Goal: Information Seeking & Learning: Understand process/instructions

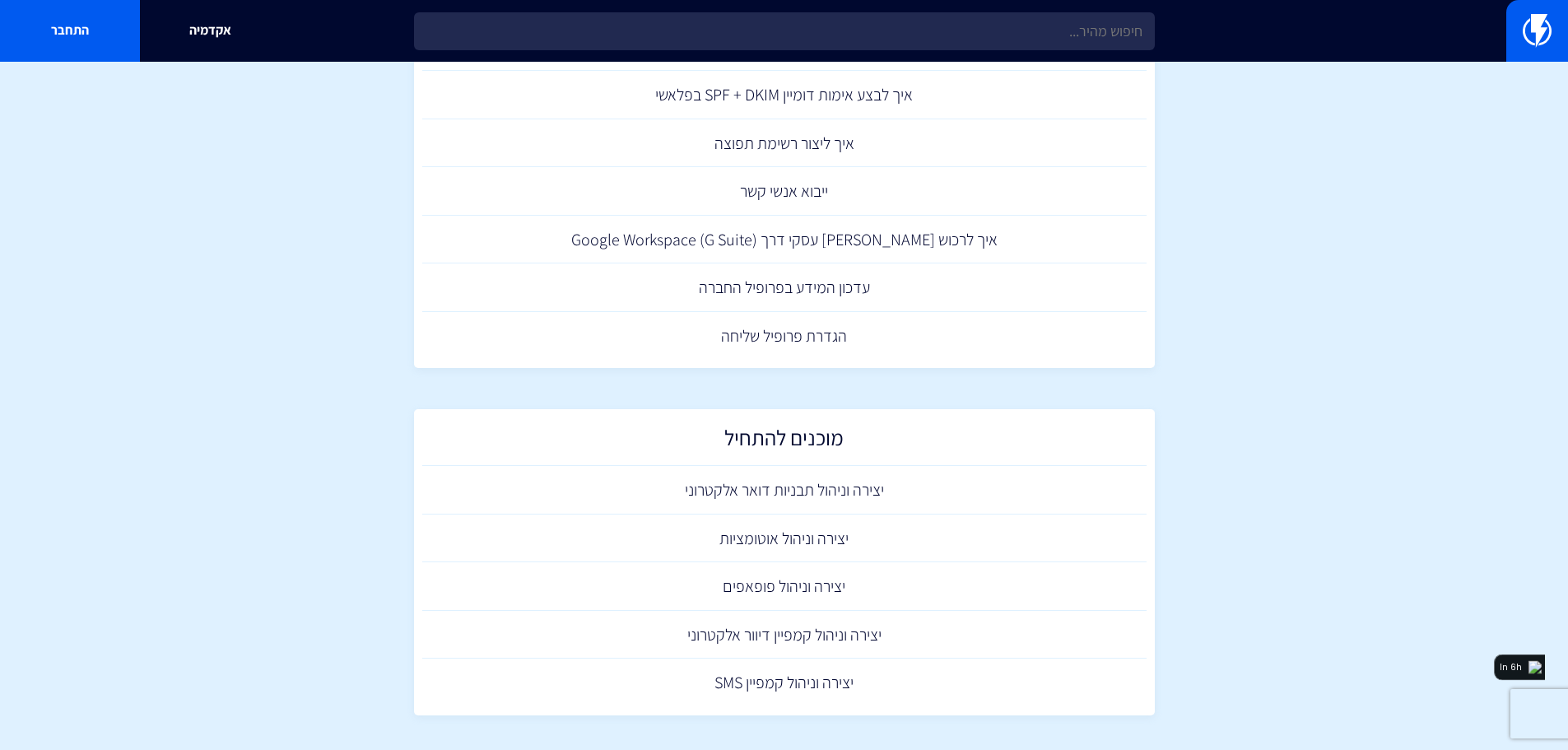
scroll to position [830, 0]
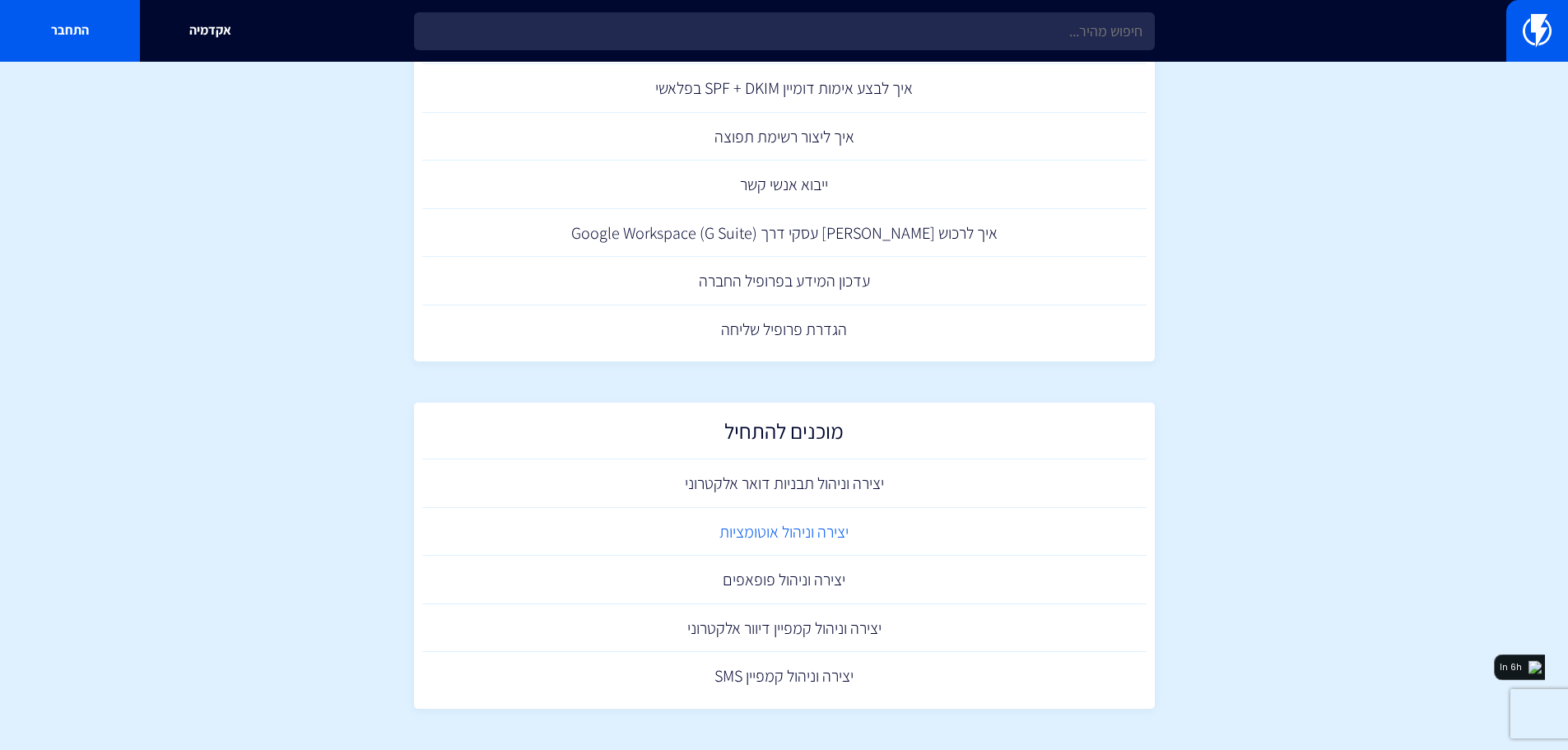
click at [814, 530] on link "יצירה וניהול אוטומציות" at bounding box center [784, 532] width 724 height 49
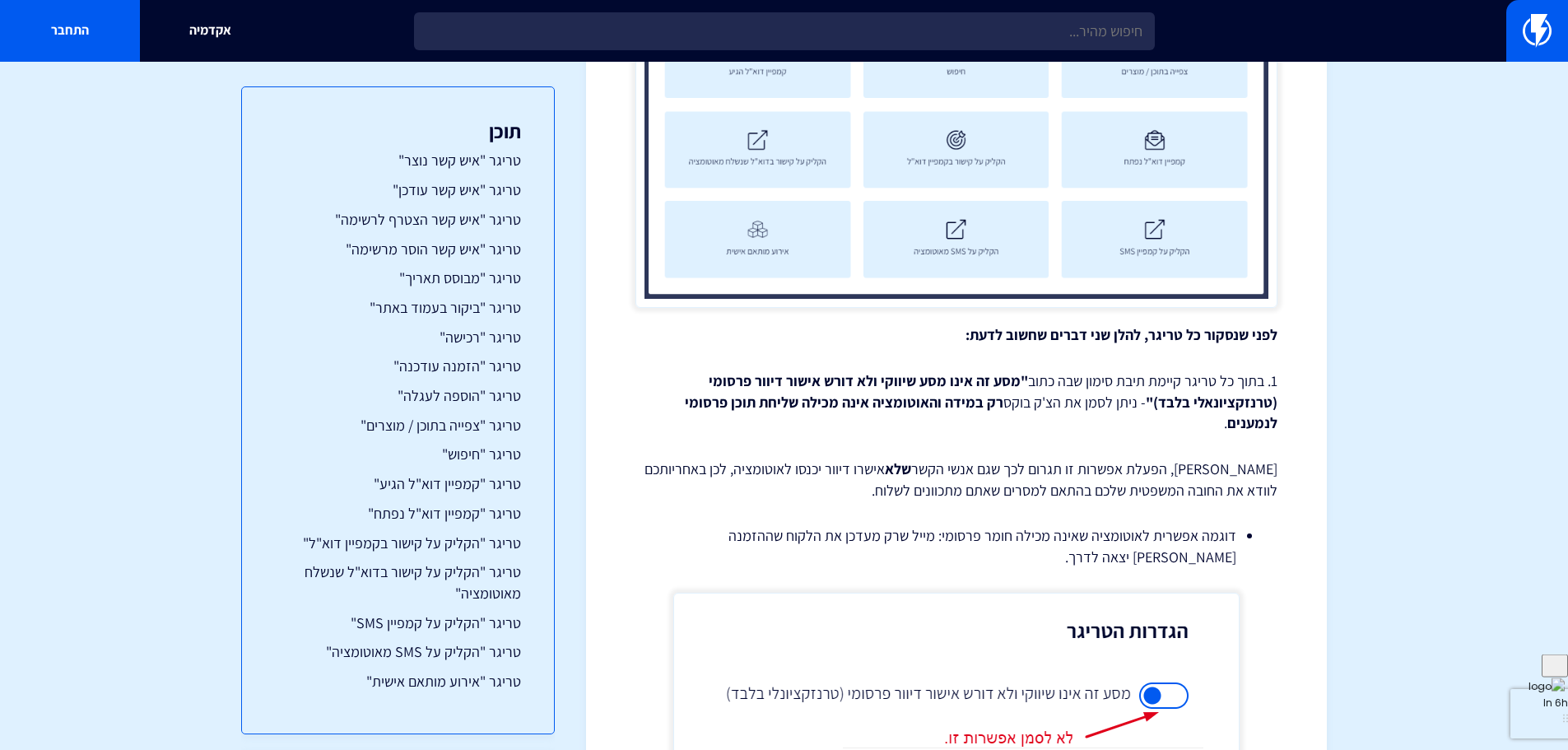
scroll to position [1153, 0]
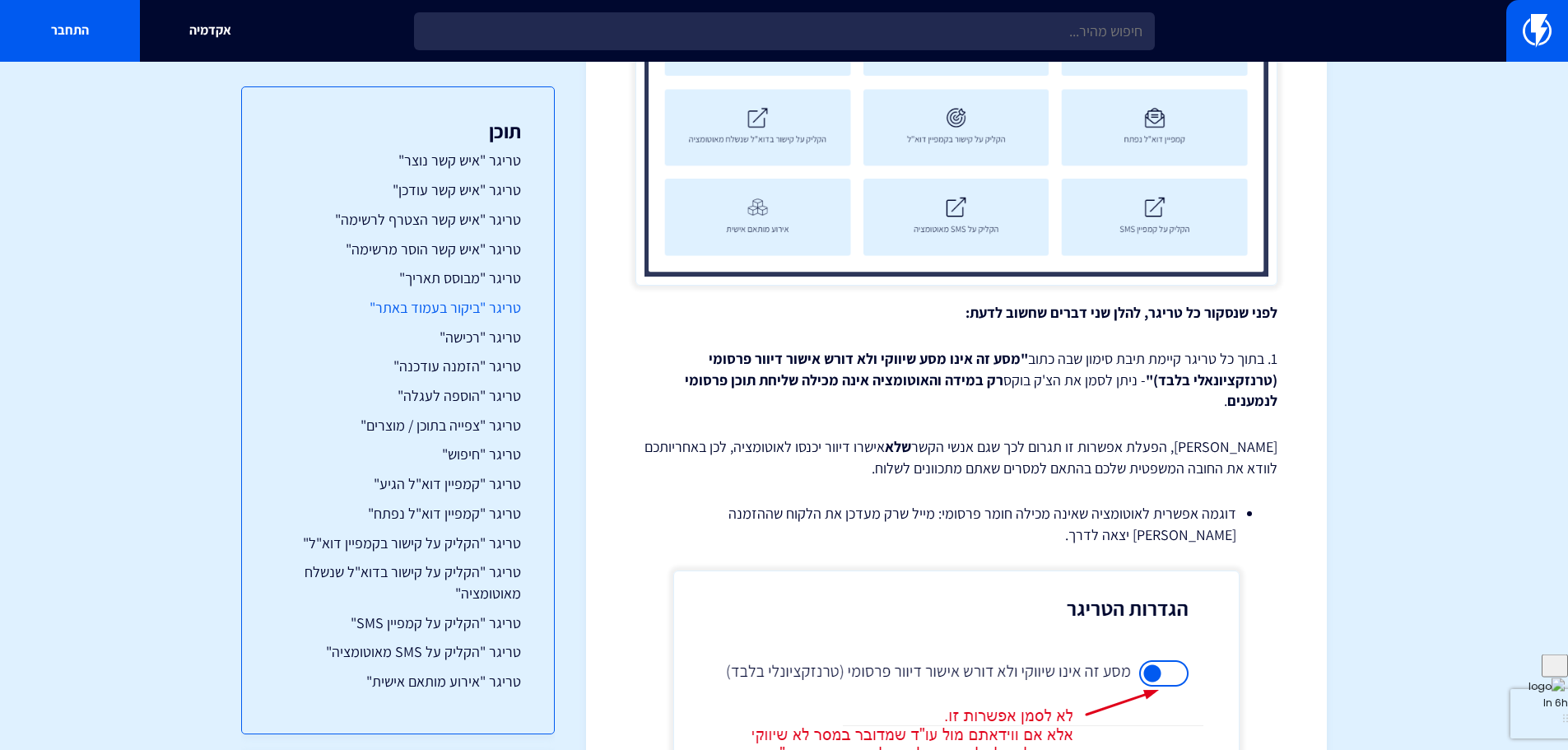
click at [439, 306] on link "טריגר "ביקור בעמוד באתר"" at bounding box center [398, 308] width 246 height 21
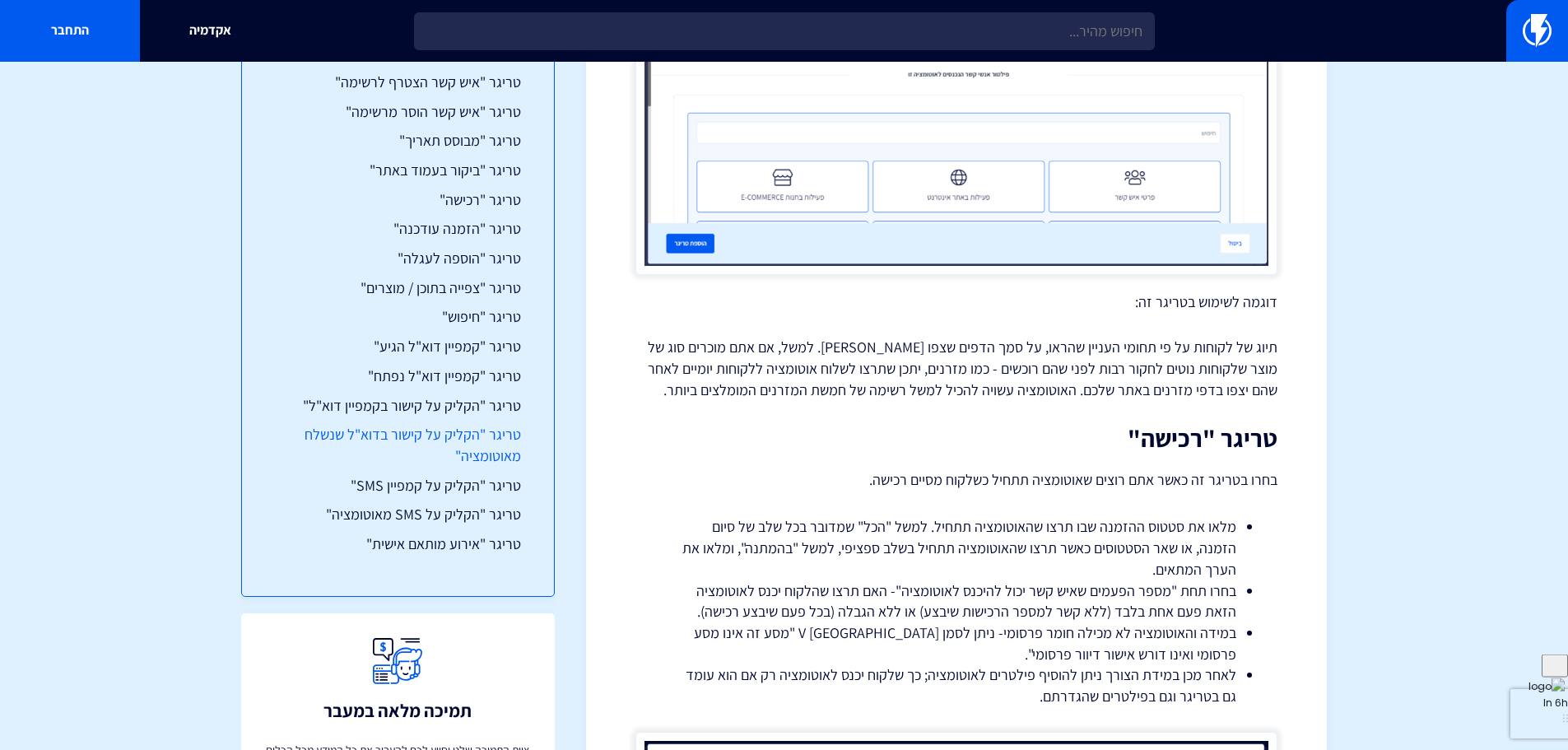
scroll to position [165, 0]
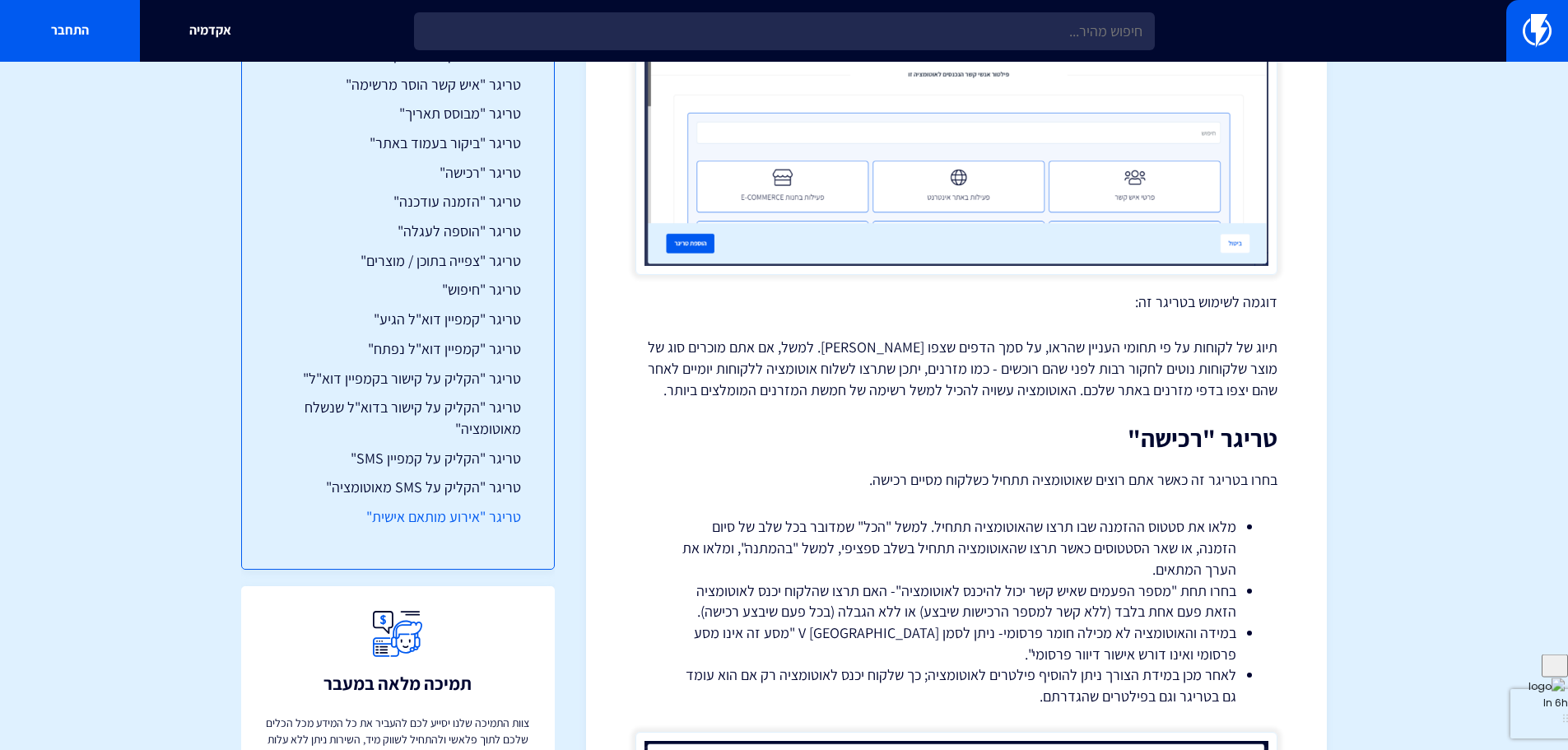
click at [434, 515] on link "טריגר "אירוע מותאם אישית"" at bounding box center [398, 517] width 246 height 21
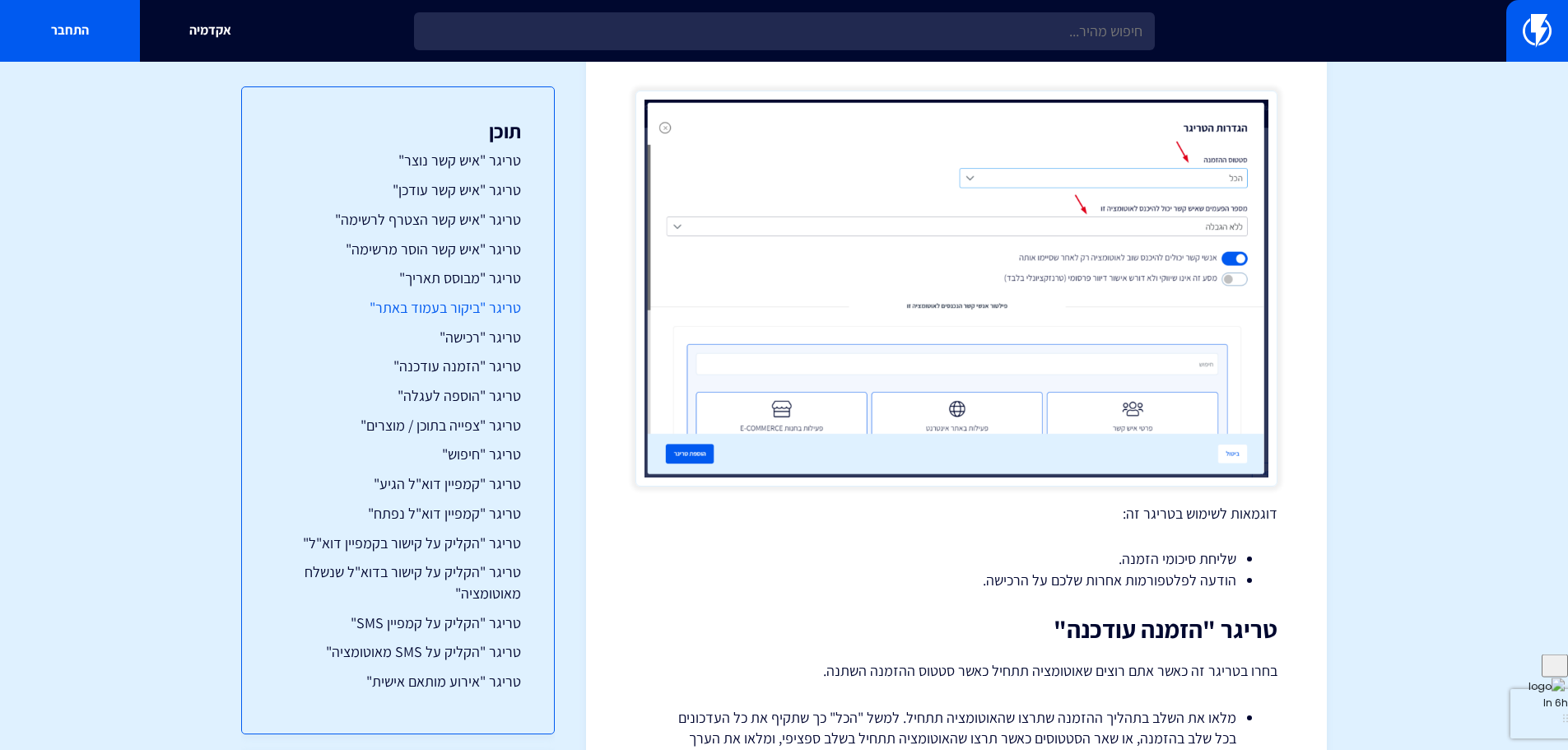
click at [431, 314] on link "טריגר "ביקור בעמוד באתר"" at bounding box center [398, 308] width 246 height 21
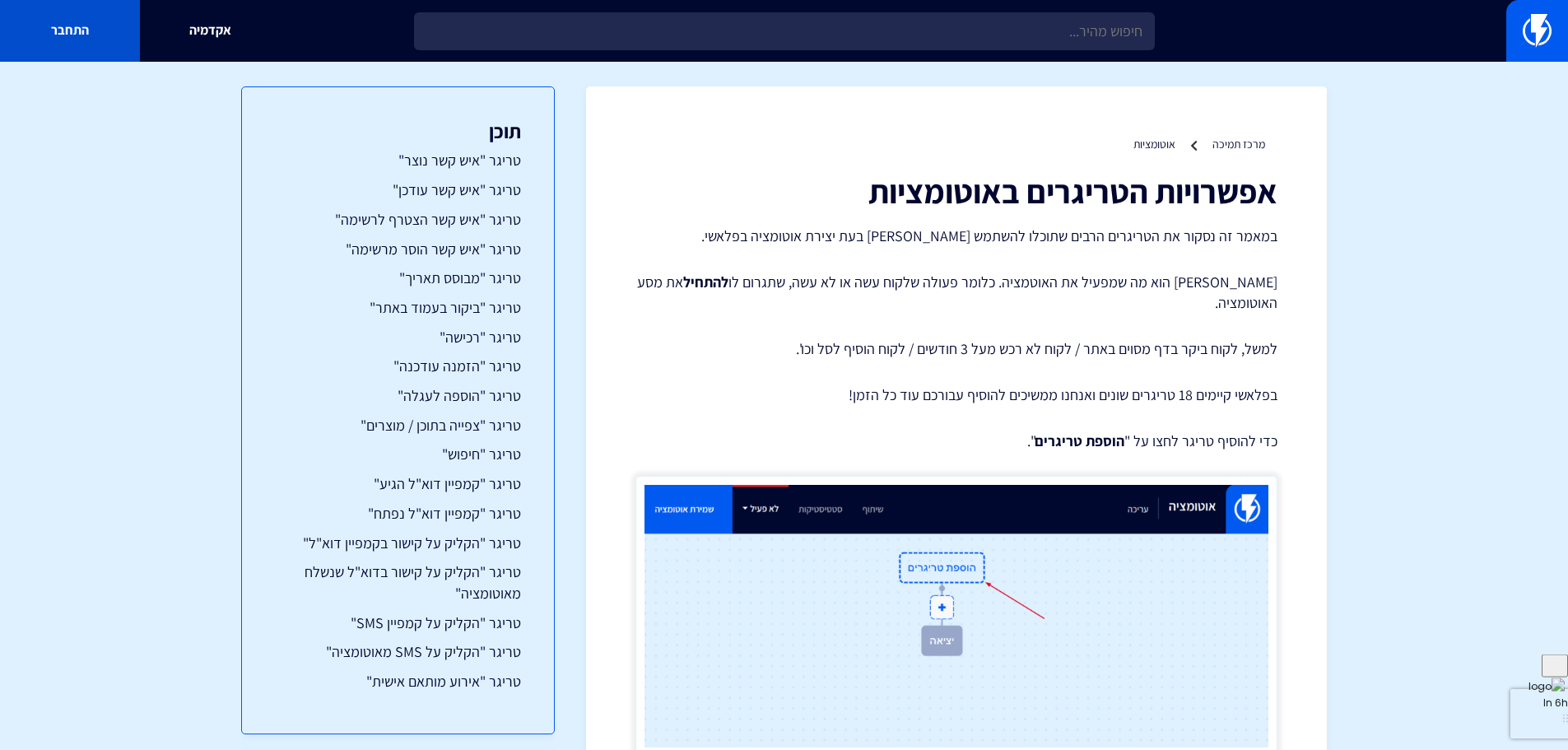
click at [67, 33] on link "התחבר" at bounding box center [70, 30] width 140 height 62
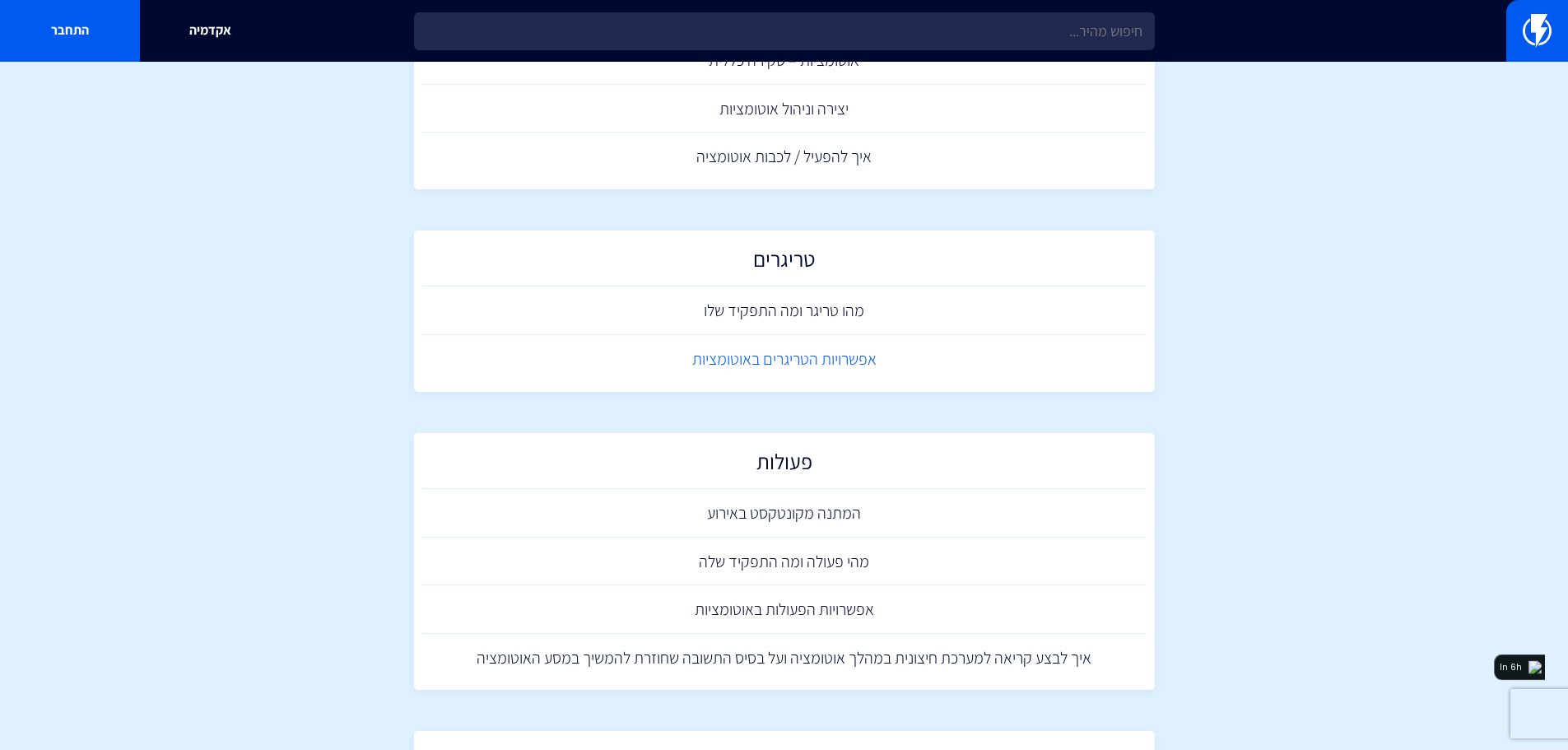
scroll to position [165, 0]
click at [810, 309] on link "מהו טריגר ומה התפקיד שלו" at bounding box center [784, 310] width 724 height 49
click at [773, 563] on link "מהי פעולה ומה התפקיד שלה" at bounding box center [784, 560] width 724 height 49
click at [799, 361] on link "אפשרויות הטריגרים באוטומציות" at bounding box center [784, 358] width 724 height 49
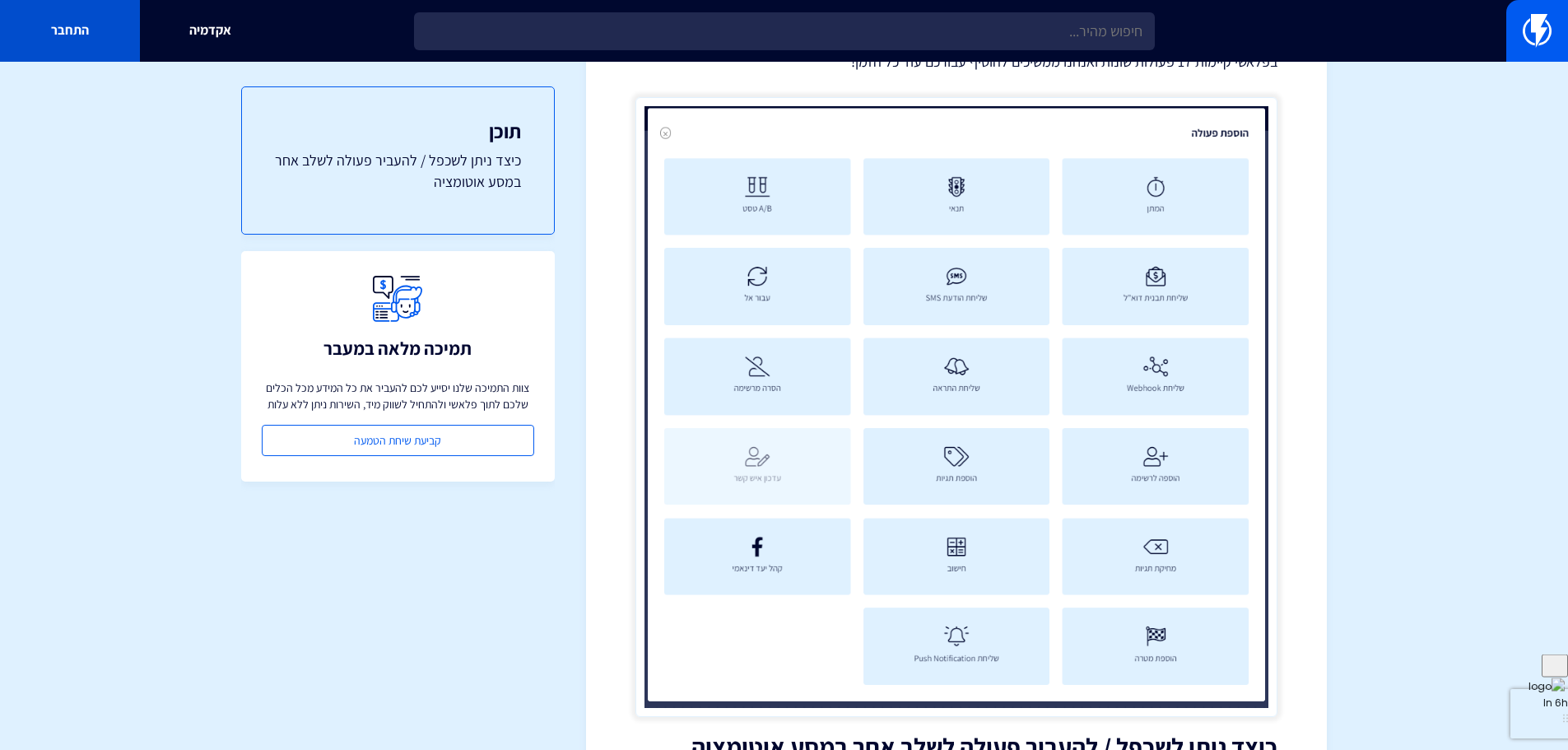
scroll to position [761, 0]
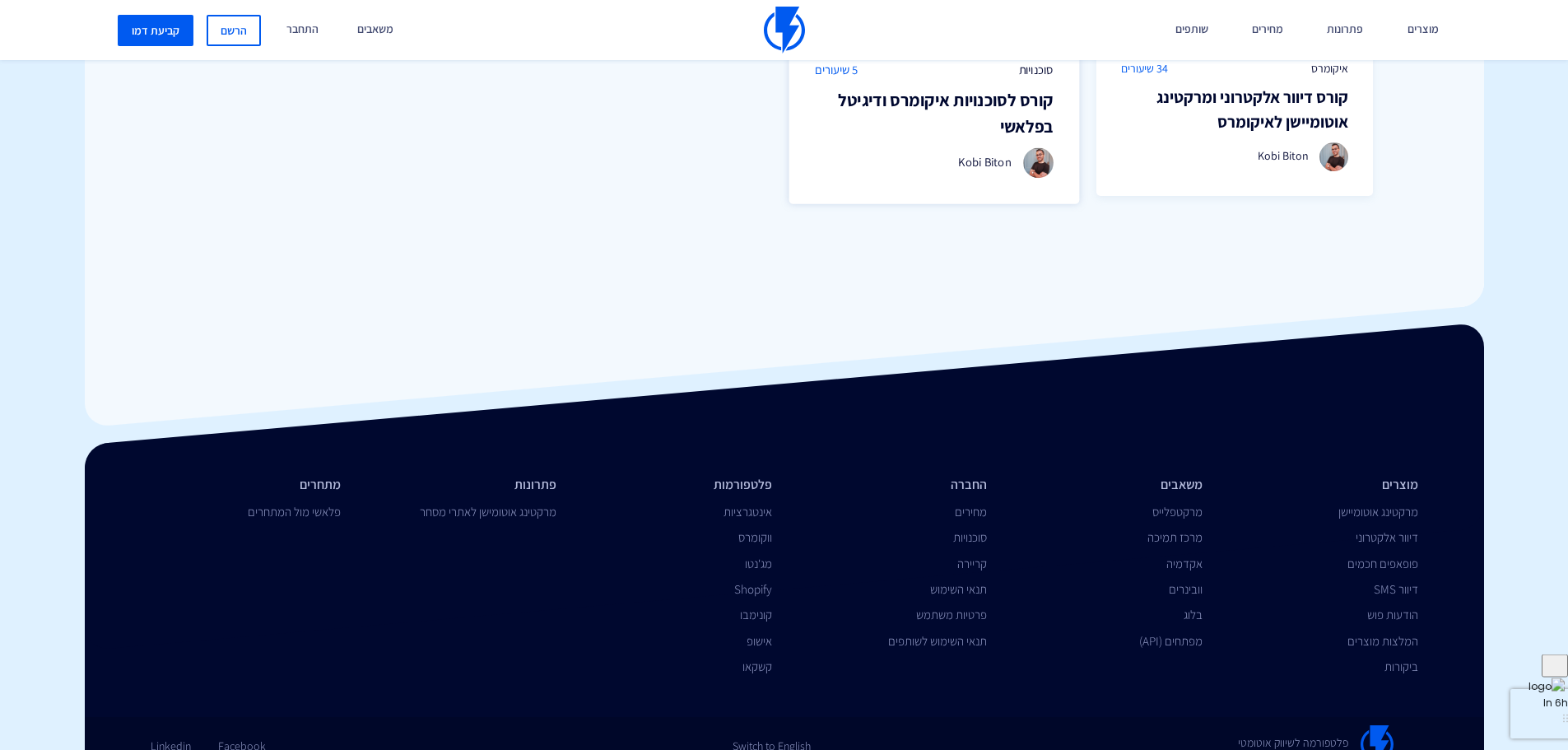
scroll to position [1500, 0]
